Goal: Check status: Check status

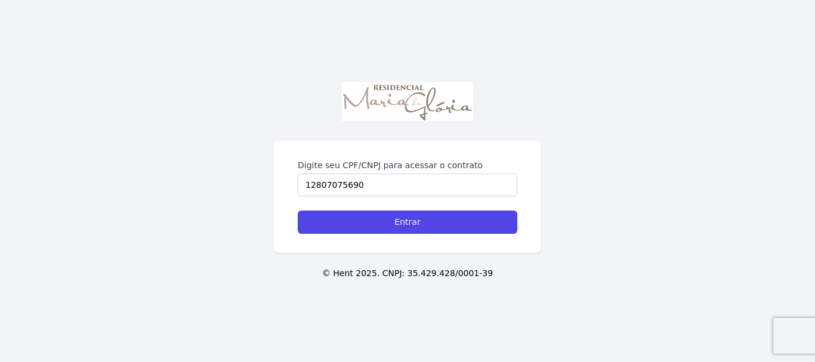
type input "12807075690"
click at [298, 211] on input "Entrar" at bounding box center [408, 222] width 220 height 23
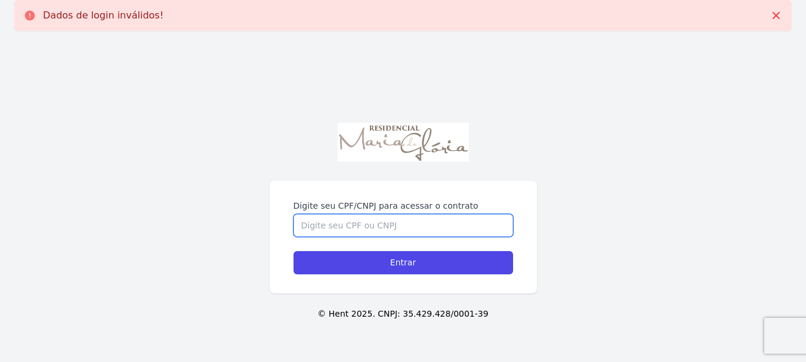
click at [381, 230] on input "Digite seu CPF/CNPJ para acessar o contrato" at bounding box center [404, 225] width 220 height 23
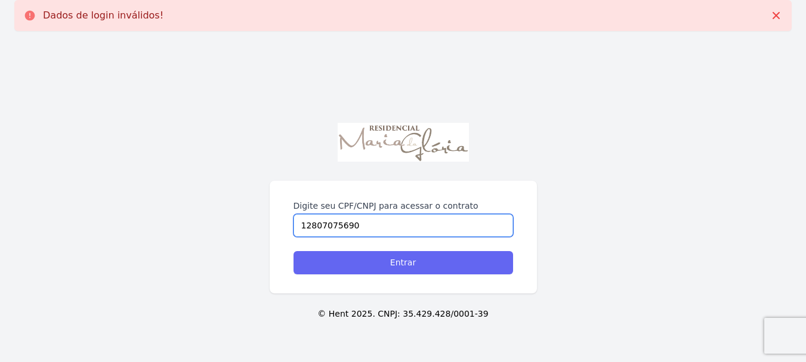
type input "12807075690"
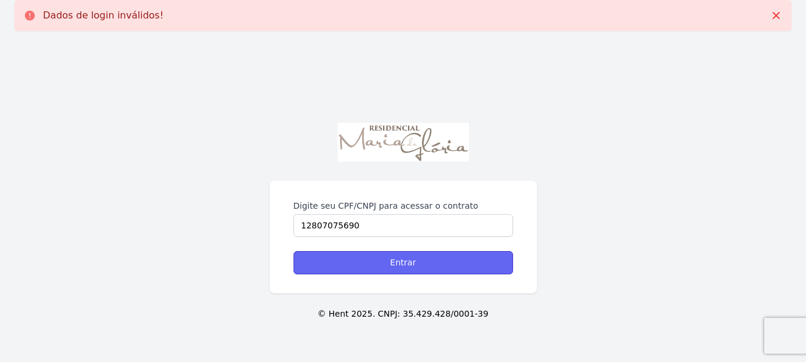
click at [412, 263] on input "Entrar" at bounding box center [404, 262] width 220 height 23
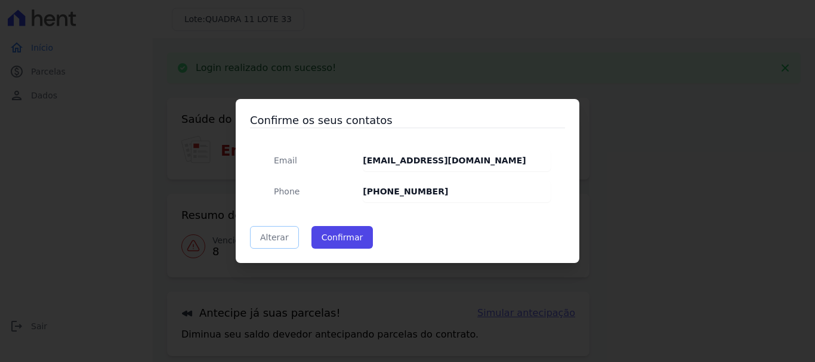
click at [280, 238] on link "Alterar" at bounding box center [274, 237] width 49 height 23
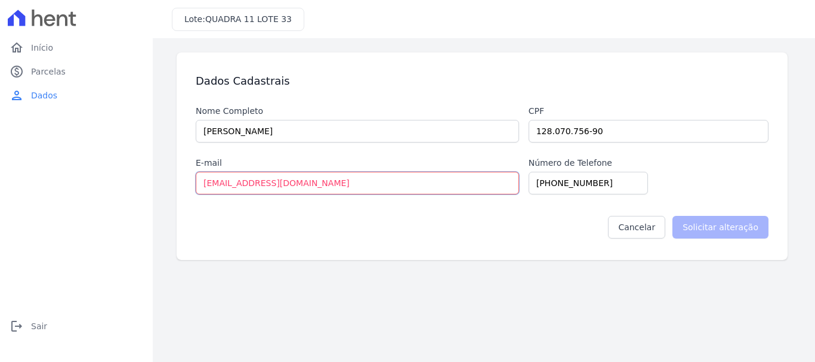
drag, startPoint x: 352, startPoint y: 186, endPoint x: 170, endPoint y: 177, distance: 182.2
click at [170, 177] on div "Dados Cadastrais Nome Completo BATHLEY [PERSON_NAME] Cpf 128.070.756-90 E-mail …" at bounding box center [484, 157] width 634 height 208
click at [331, 184] on input "[EMAIL_ADDRESS][DOMAIN_NAME]" at bounding box center [357, 183] width 323 height 23
drag, startPoint x: 242, startPoint y: 183, endPoint x: 196, endPoint y: 181, distance: 45.4
click at [199, 181] on input "[EMAIL_ADDRESS][DOMAIN_NAME]" at bounding box center [357, 183] width 323 height 23
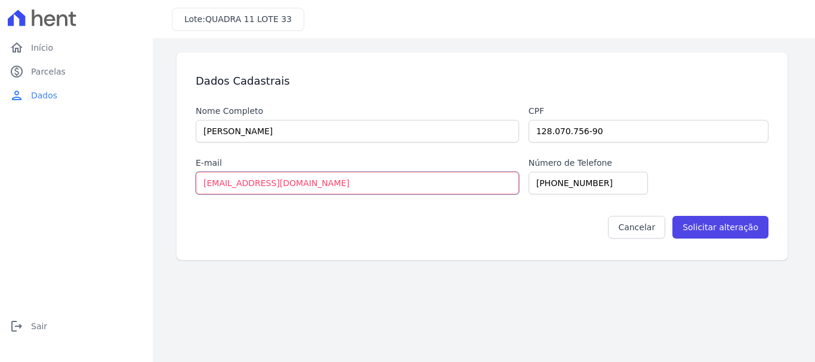
type input "[EMAIL_ADDRESS][DOMAIN_NAME]"
drag, startPoint x: 600, startPoint y: 183, endPoint x: 564, endPoint y: 181, distance: 36.4
click at [564, 181] on input "[PHONE_NUMBER]" at bounding box center [588, 183] width 119 height 23
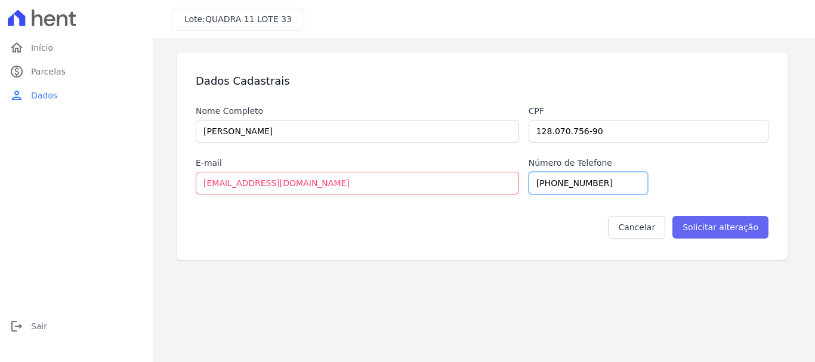
type input "[PHONE_NUMBER]"
click at [724, 227] on input "Solicitar alteração" at bounding box center [720, 227] width 96 height 23
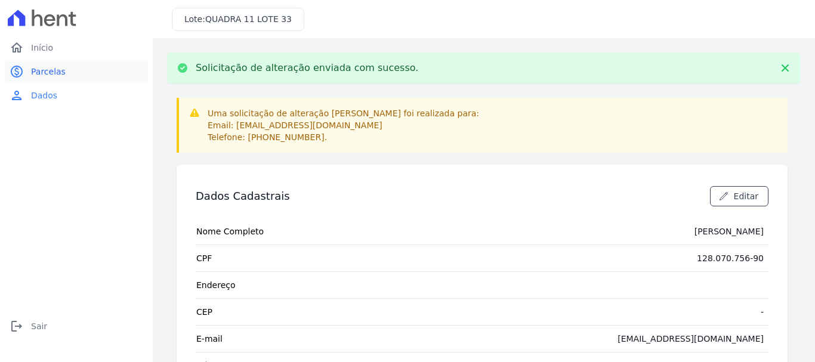
click at [59, 76] on span "Parcelas" at bounding box center [48, 72] width 35 height 12
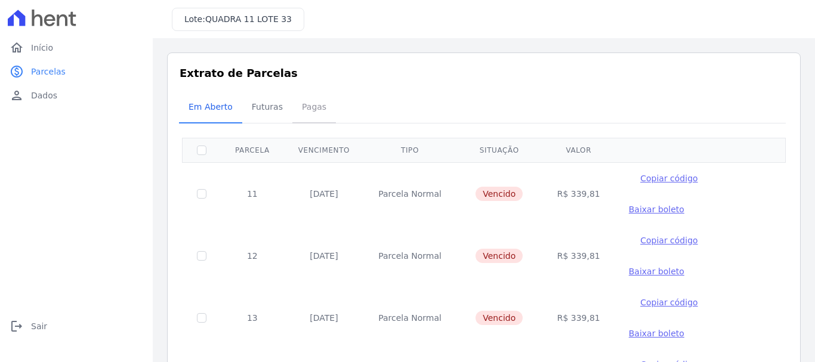
click at [306, 106] on span "Pagas" at bounding box center [314, 107] width 39 height 24
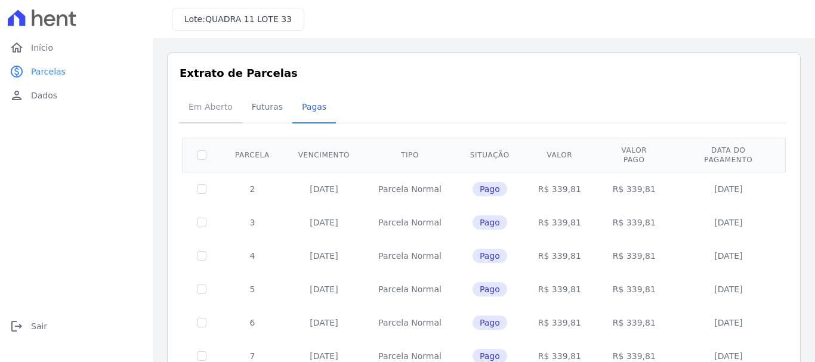
click at [217, 107] on span "Em Aberto" at bounding box center [210, 107] width 58 height 24
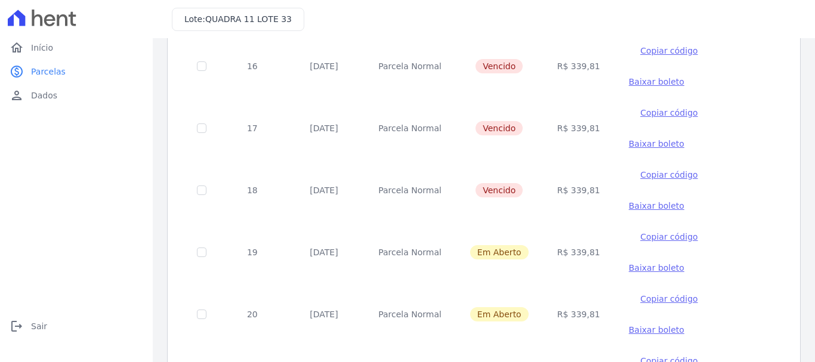
scroll to position [418, 0]
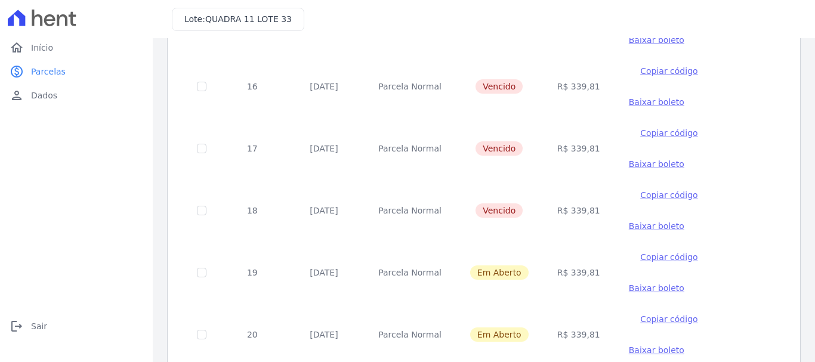
drag, startPoint x: 307, startPoint y: 148, endPoint x: 561, endPoint y: 150, distance: 253.6
click at [561, 150] on tr "17 [DATE] [GEOGRAPHIC_DATA] [GEOGRAPHIC_DATA] R$ 339,81 Copiar código [GEOGRAPH…" at bounding box center [484, 149] width 603 height 62
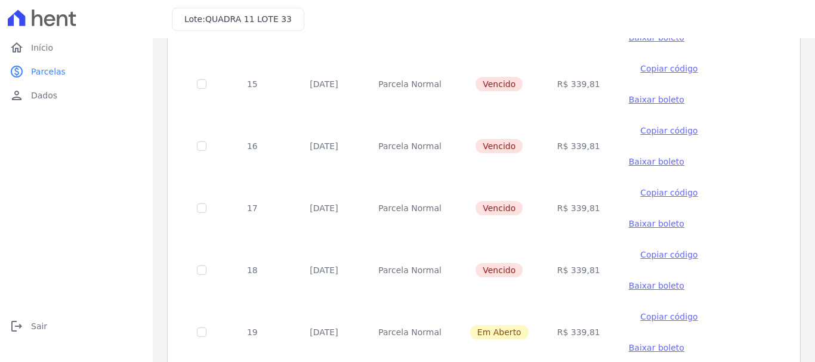
click at [299, 203] on td "[DATE]" at bounding box center [324, 208] width 80 height 62
drag, startPoint x: 297, startPoint y: 207, endPoint x: 463, endPoint y: 211, distance: 165.9
click at [463, 211] on tr "17 [DATE] [GEOGRAPHIC_DATA] [GEOGRAPHIC_DATA] R$ 339,81 Copiar código [GEOGRAPH…" at bounding box center [484, 208] width 603 height 62
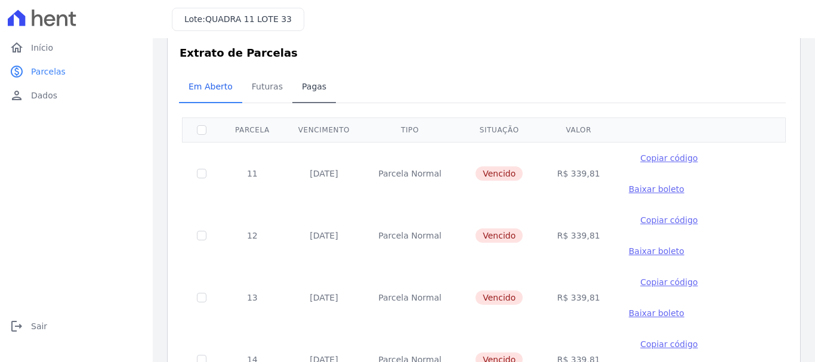
scroll to position [0, 0]
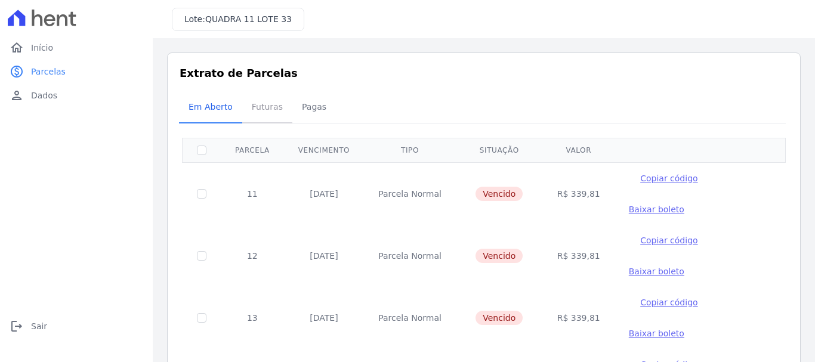
click at [254, 104] on span "Futuras" at bounding box center [267, 107] width 45 height 24
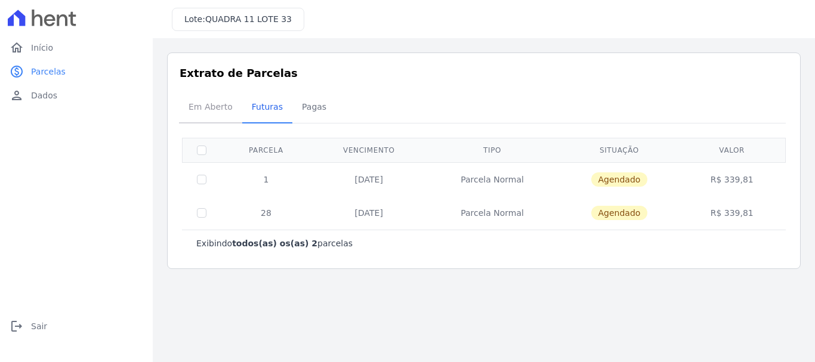
click at [197, 109] on span "Em Aberto" at bounding box center [210, 107] width 58 height 24
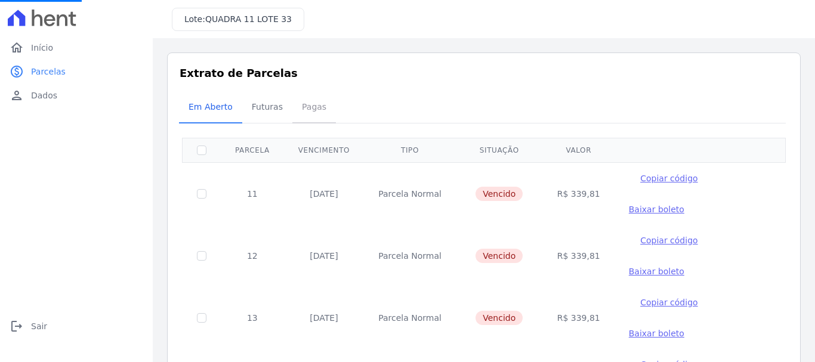
click at [300, 106] on span "Pagas" at bounding box center [314, 107] width 39 height 24
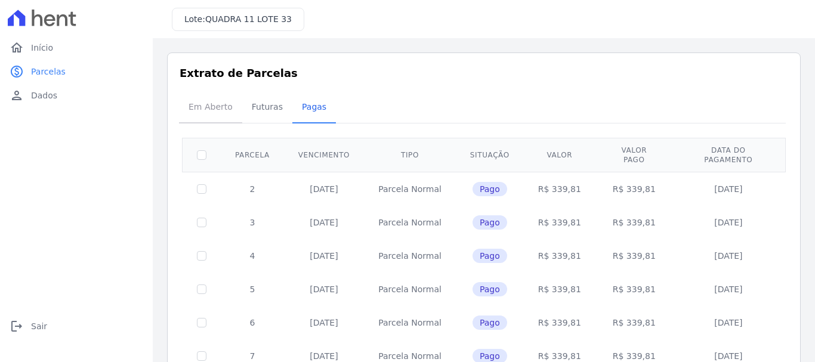
click at [208, 104] on span "Em Aberto" at bounding box center [210, 107] width 58 height 24
